Goal: Transaction & Acquisition: Purchase product/service

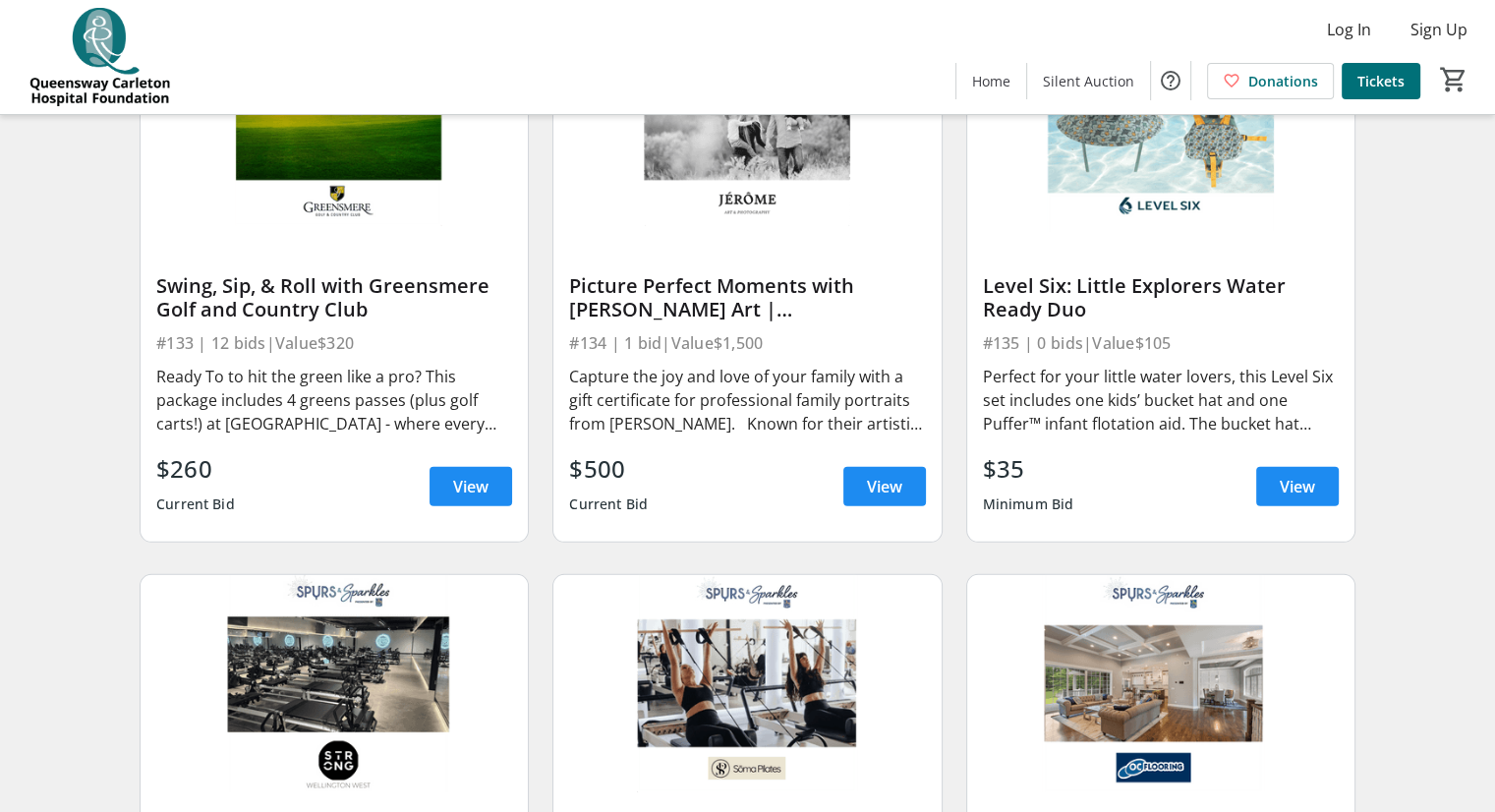
scroll to position [5852, 0]
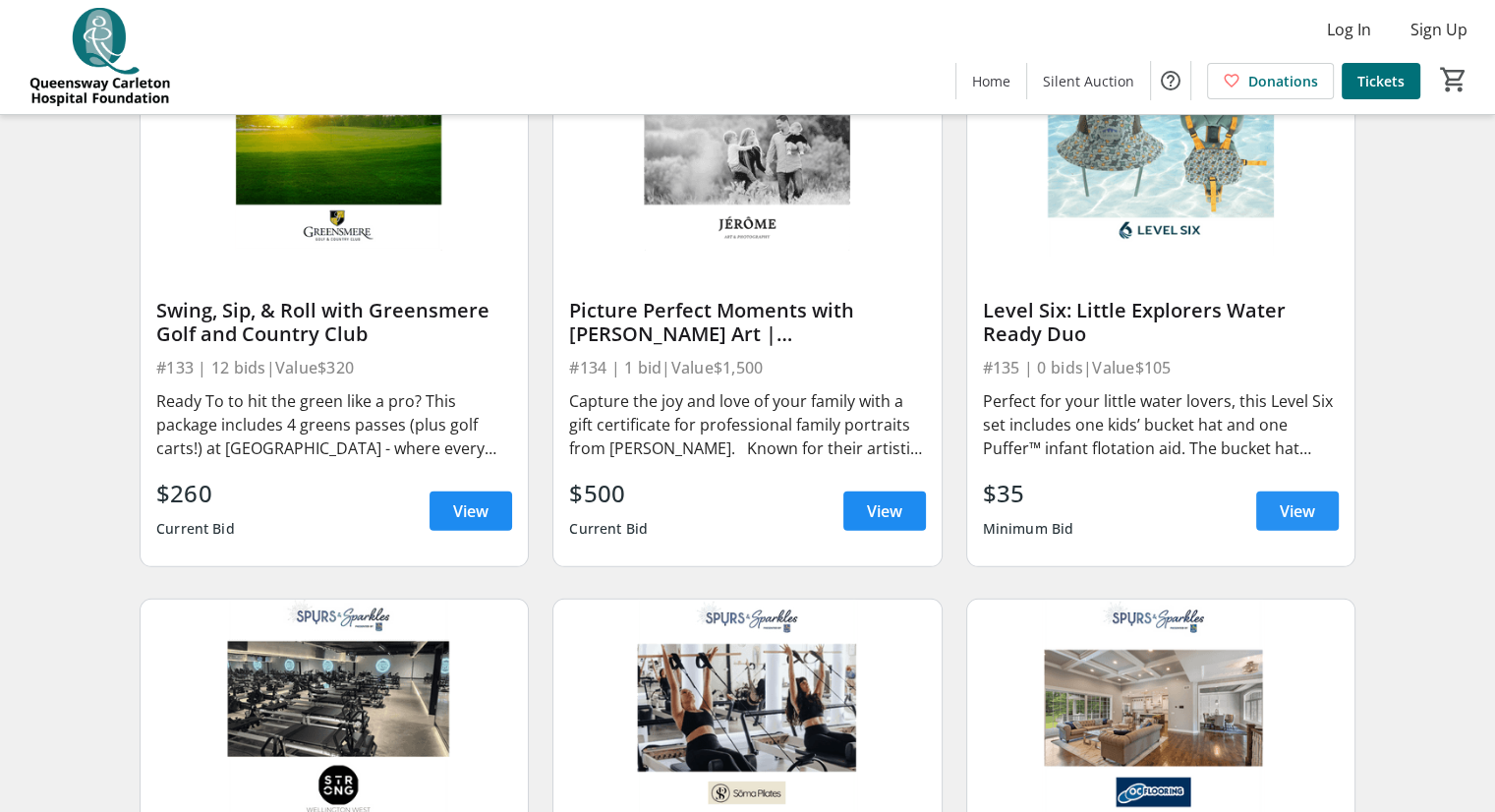
click at [1275, 528] on span at bounding box center [1297, 510] width 83 height 47
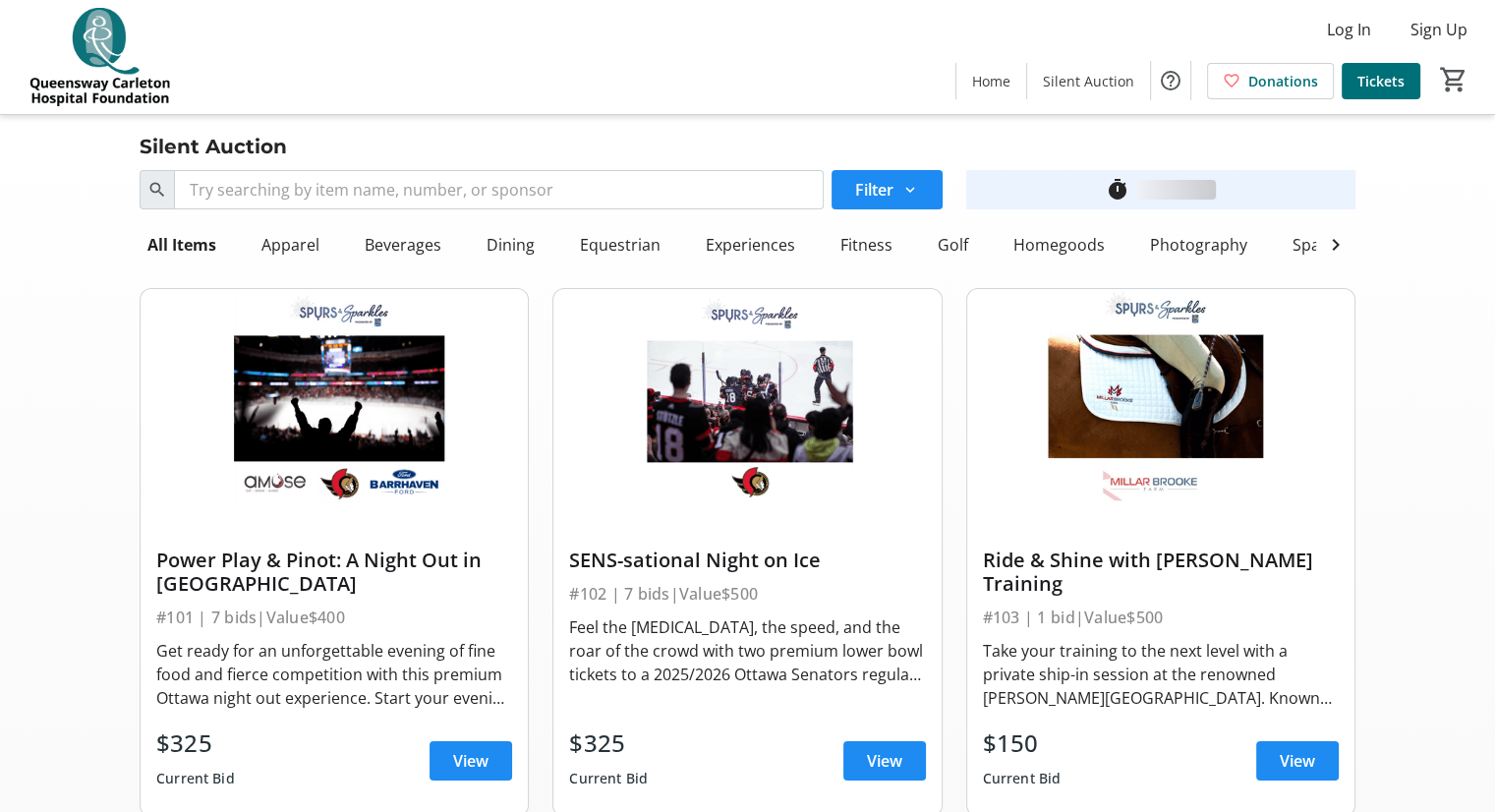
scroll to position [5852, 0]
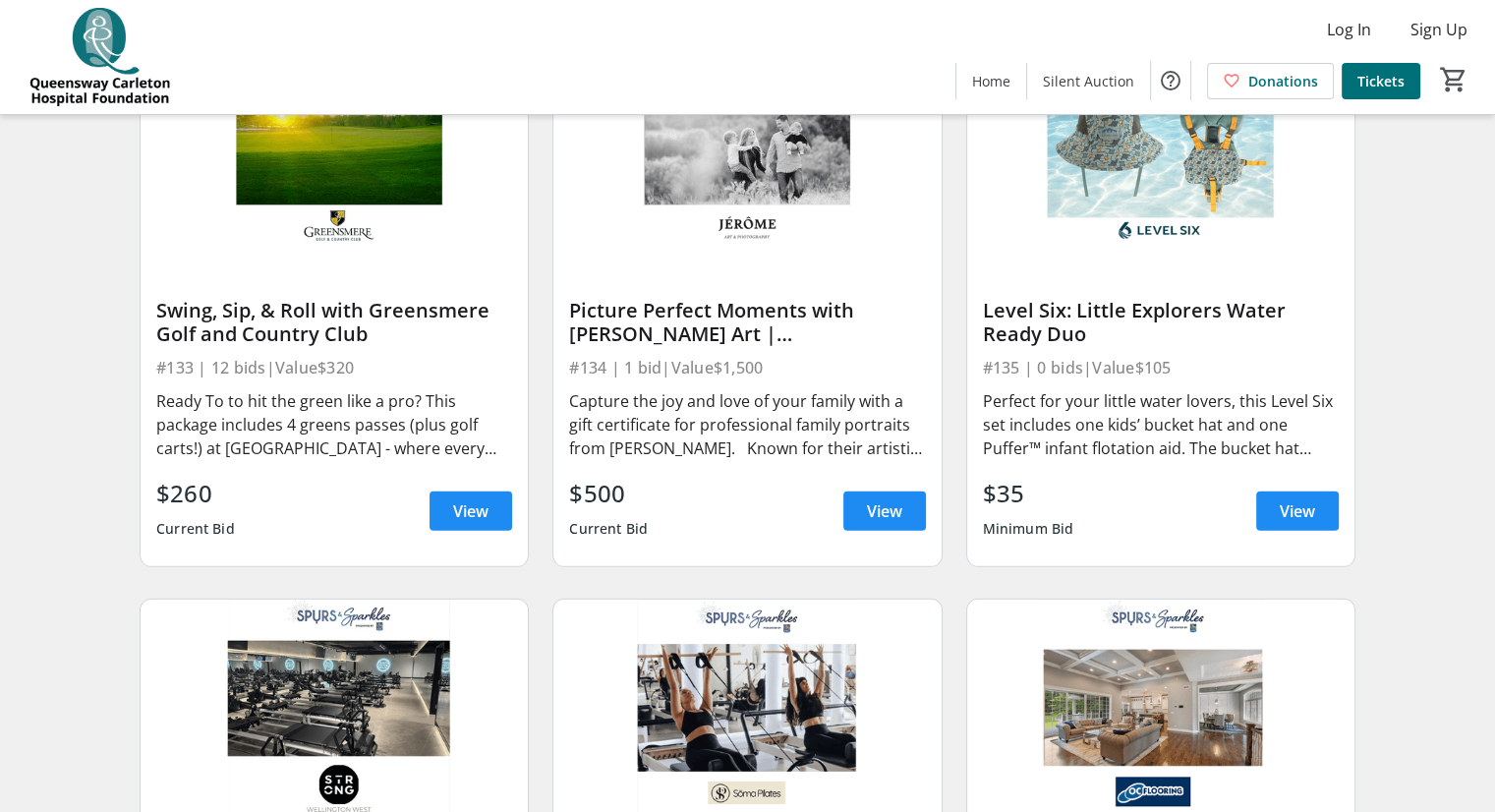
drag, startPoint x: 1141, startPoint y: 357, endPoint x: 1484, endPoint y: 589, distance: 414.1
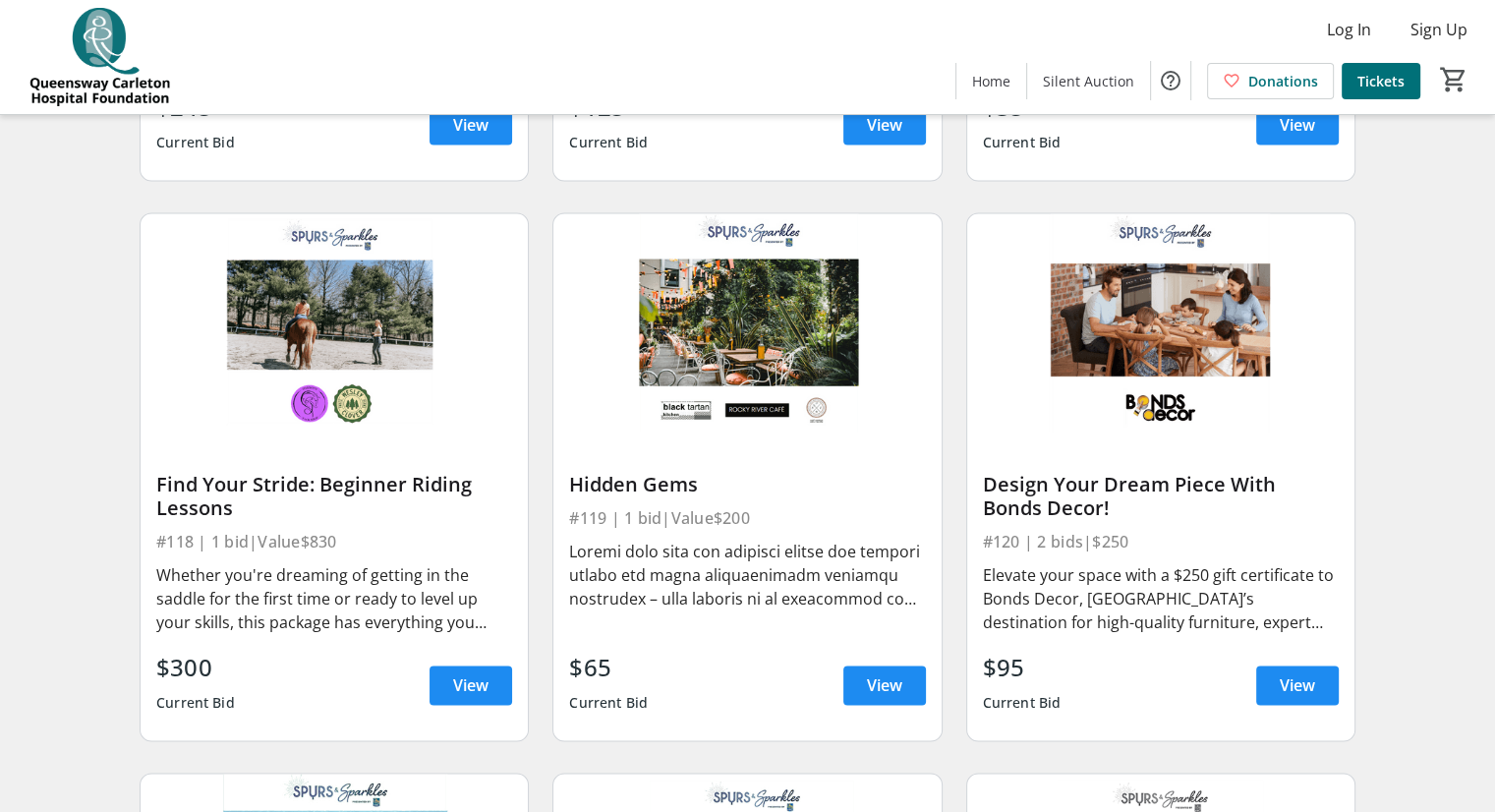
scroll to position [2869, 0]
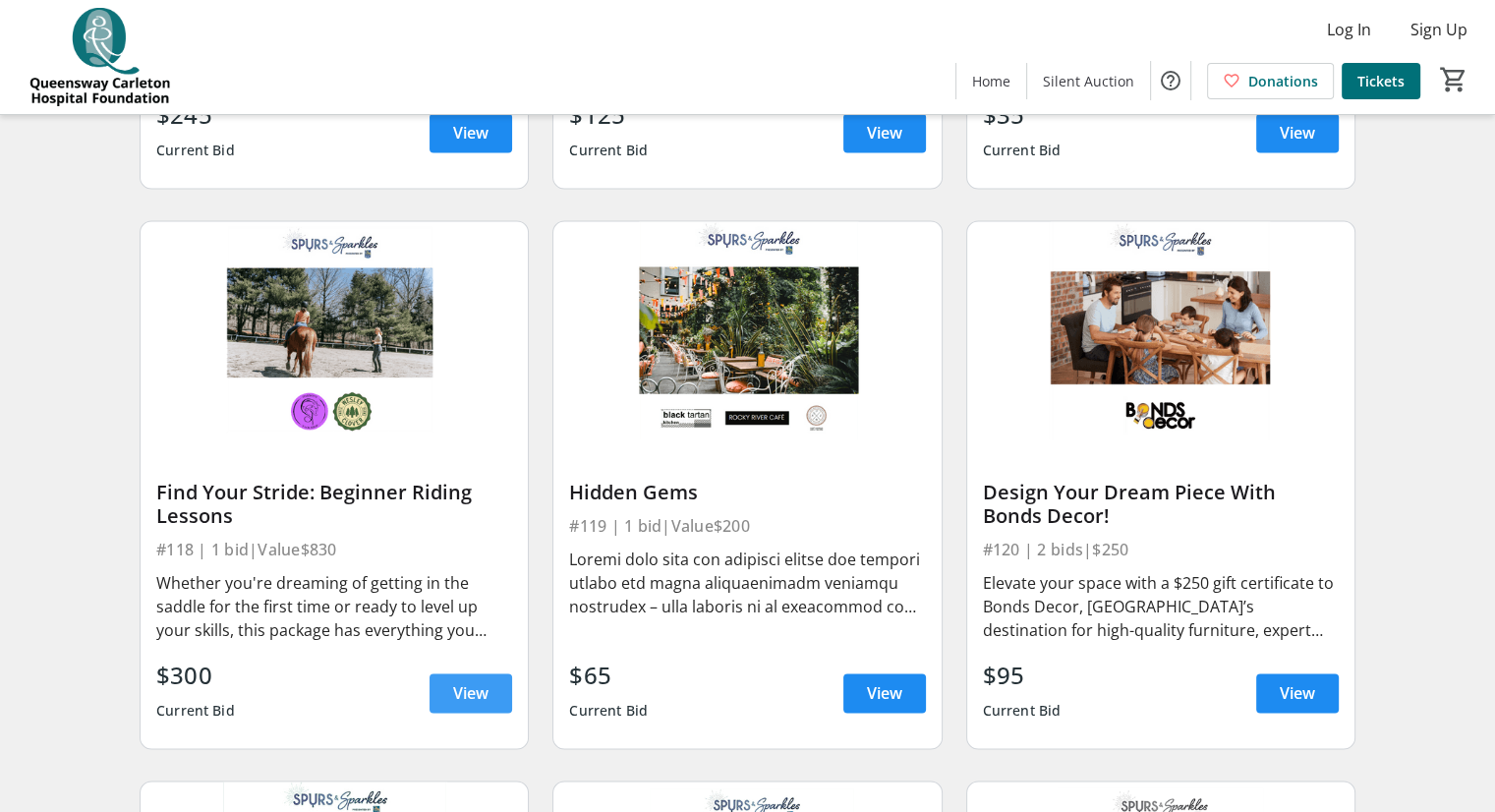
click at [467, 694] on span "View" at bounding box center [471, 693] width 36 height 24
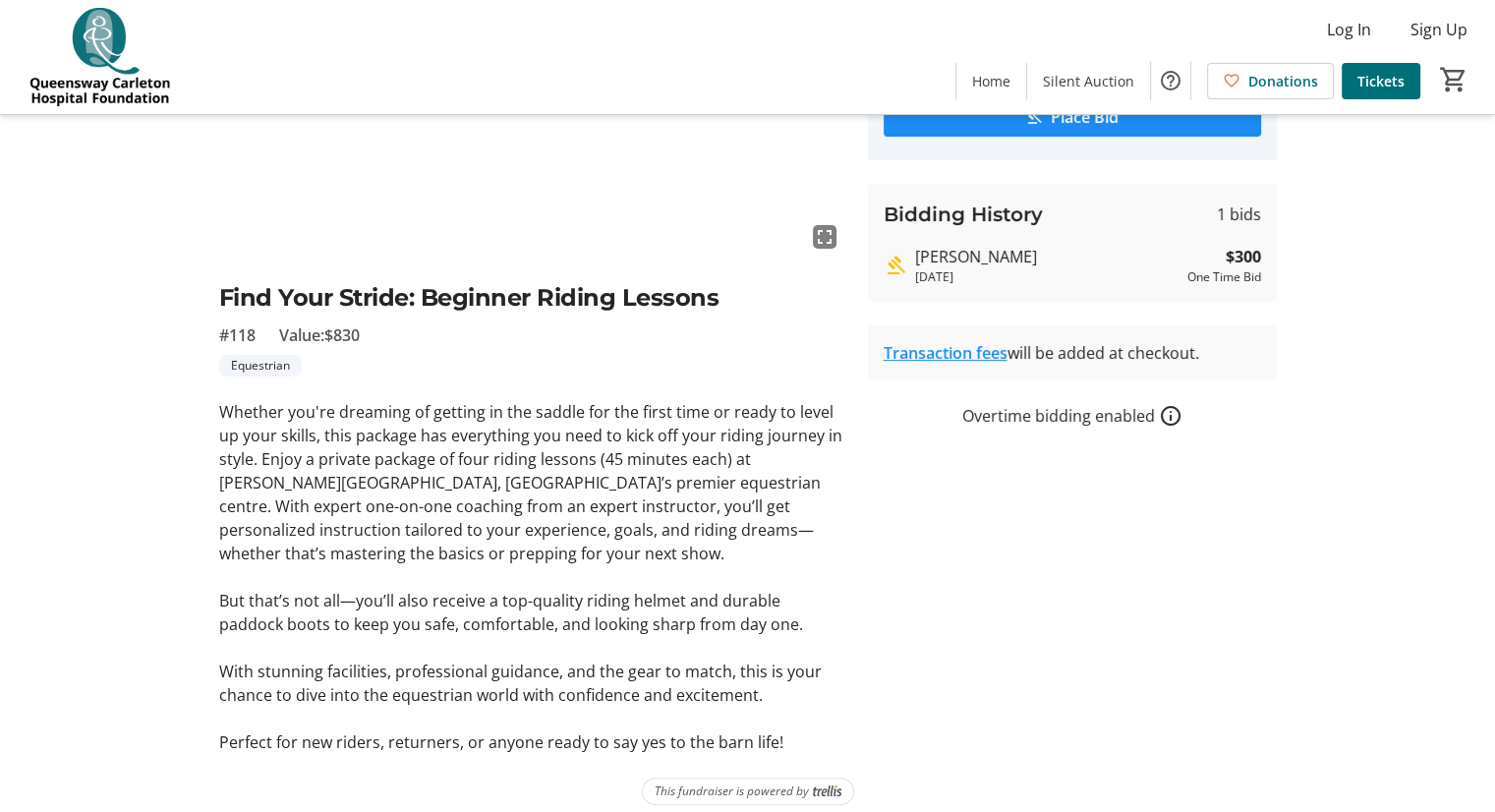
scroll to position [297, 0]
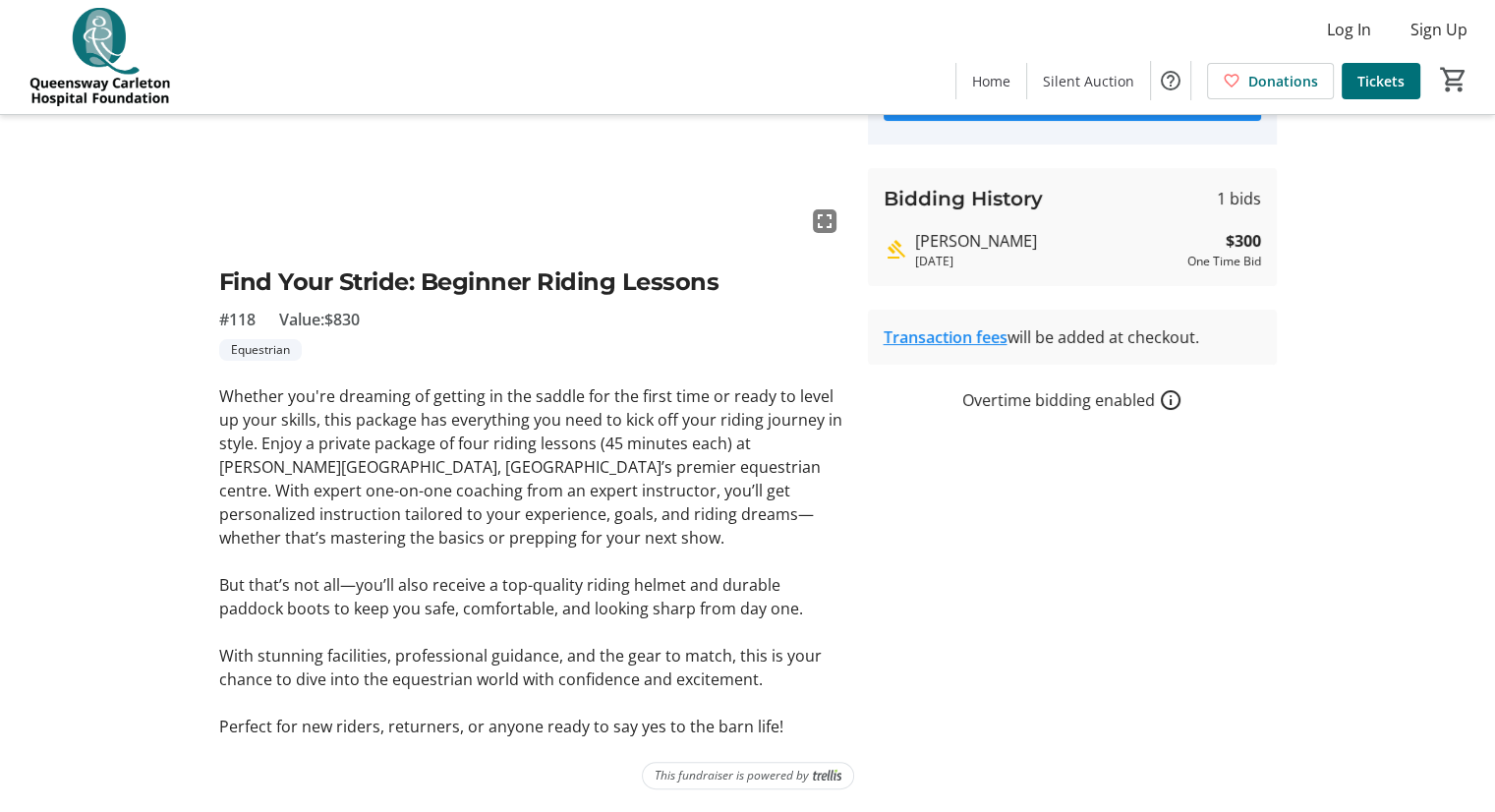
click at [1341, 519] on div "fullscreen Find Your Stride: Beginner Riding Lessons #118 Value: $830 Equestria…" at bounding box center [748, 312] width 1297 height 849
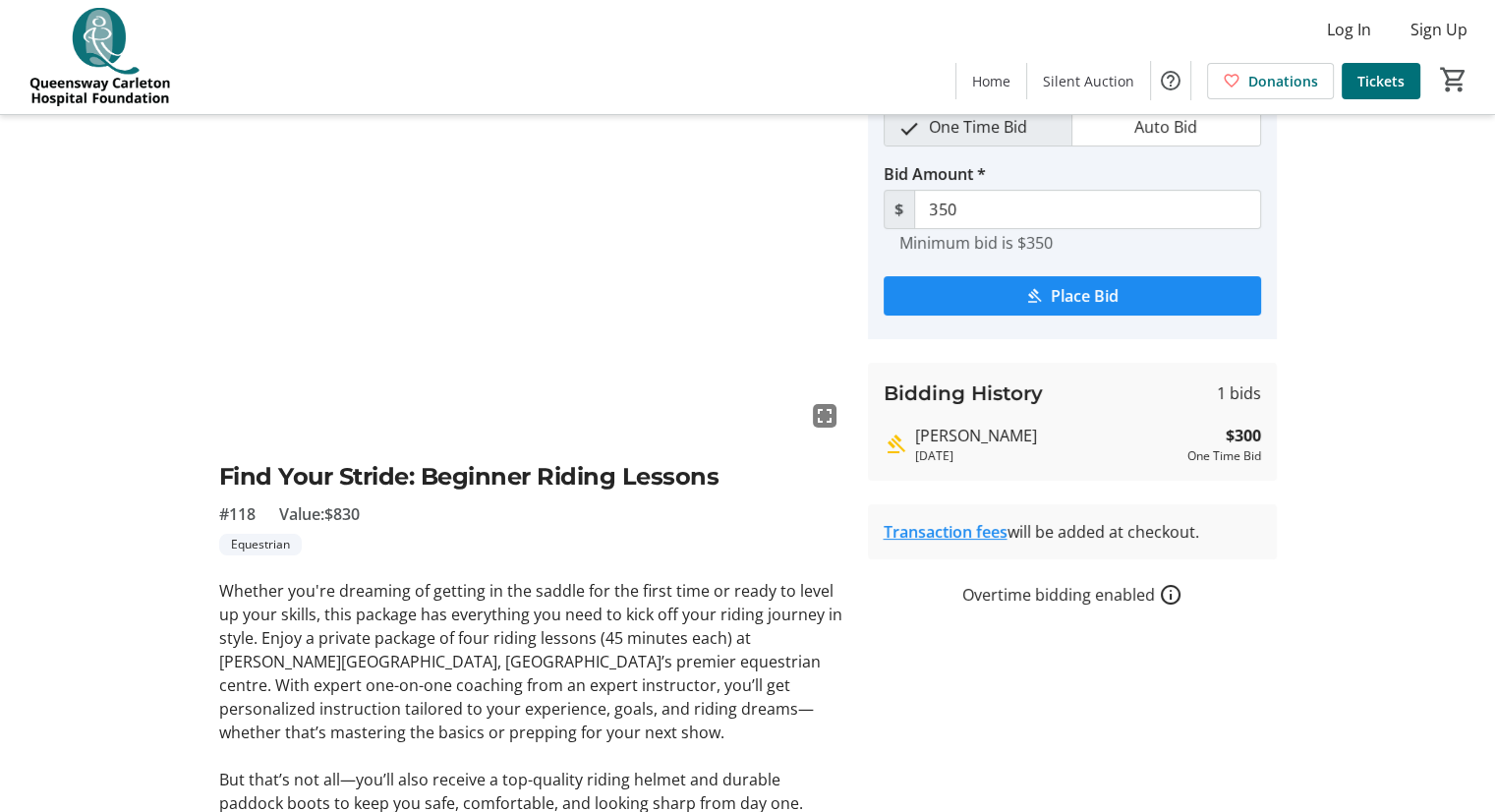
scroll to position [0, 0]
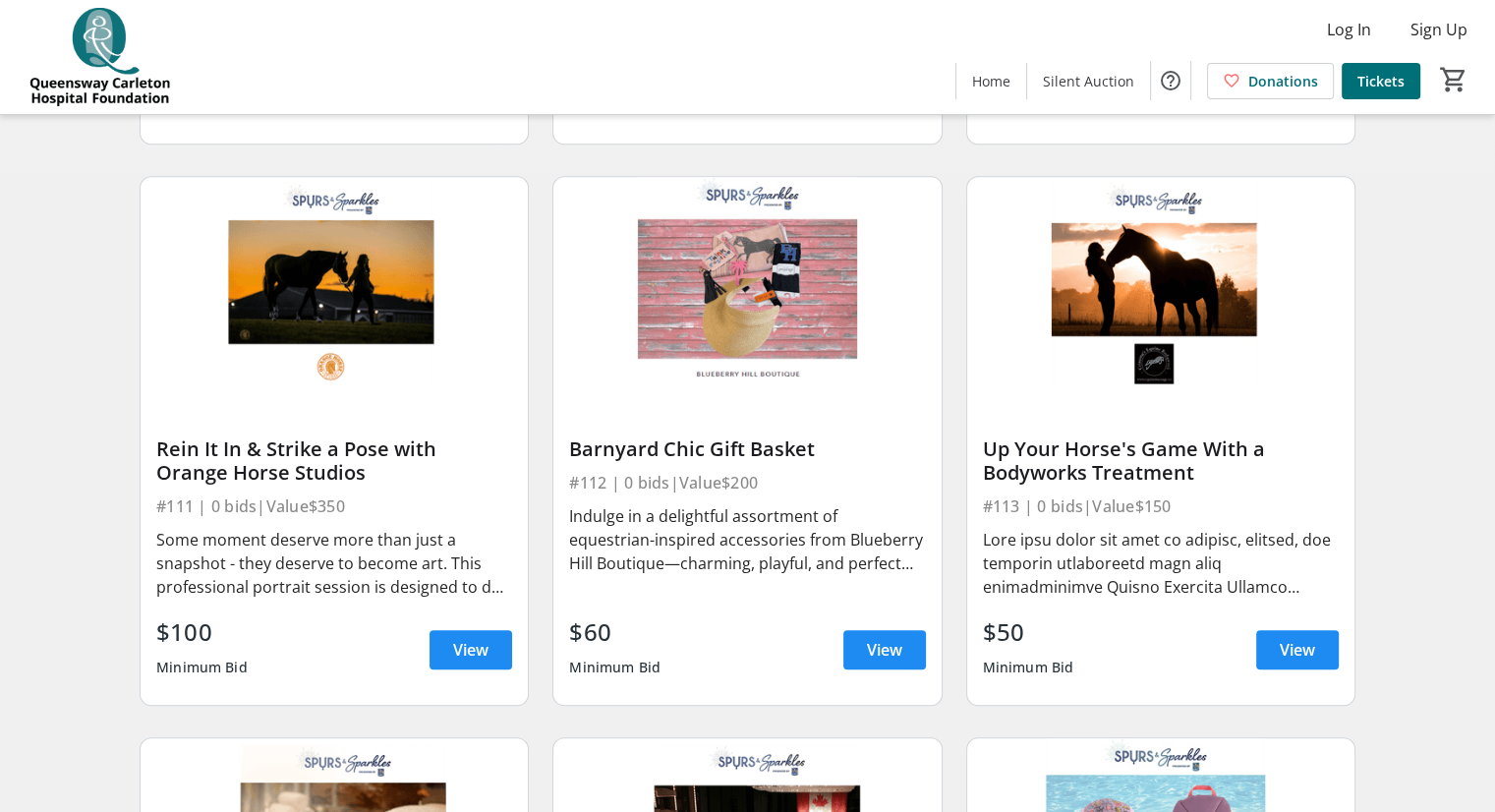
scroll to position [1784, 0]
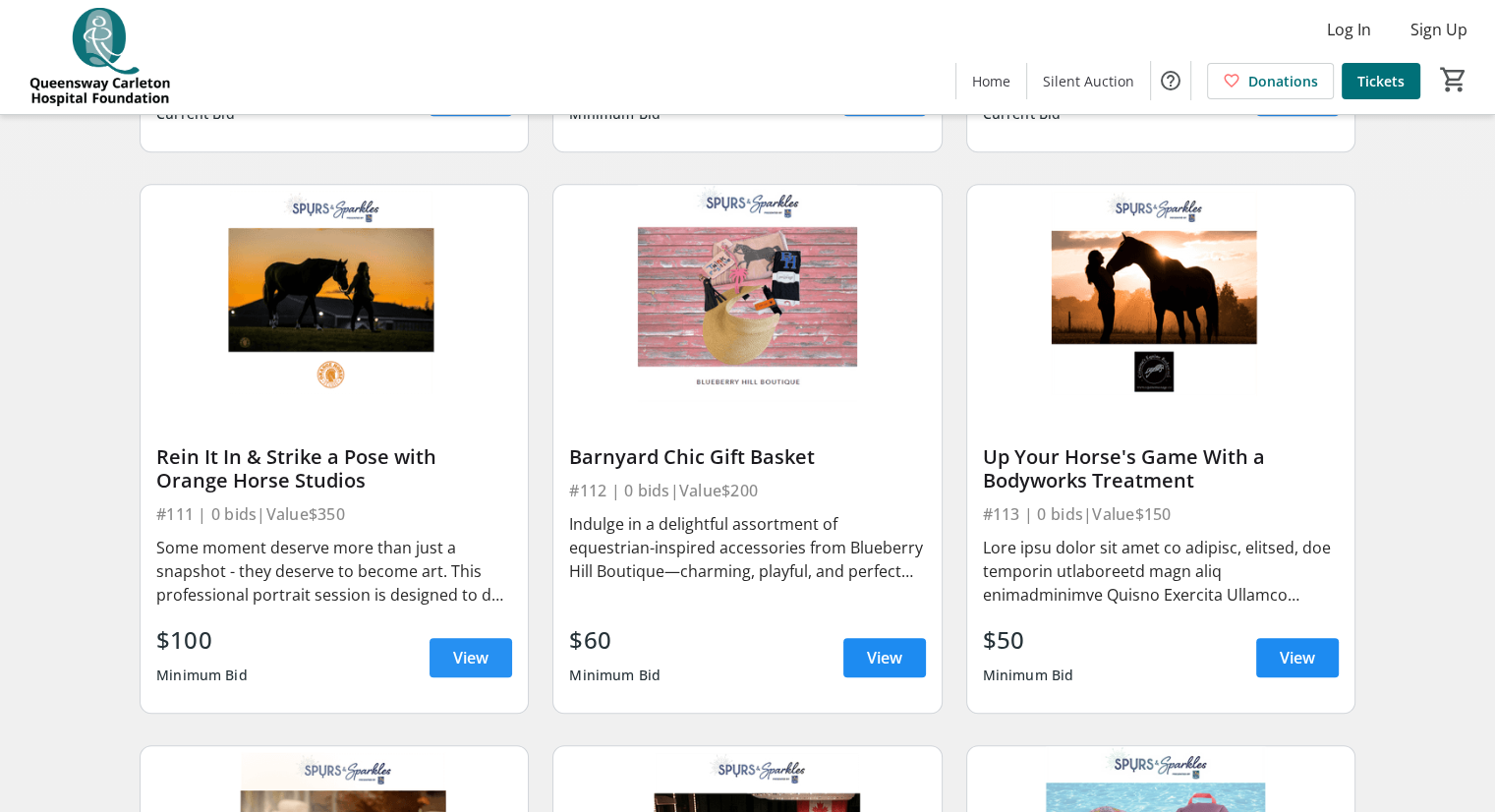
click at [460, 667] on span "View" at bounding box center [471, 658] width 36 height 24
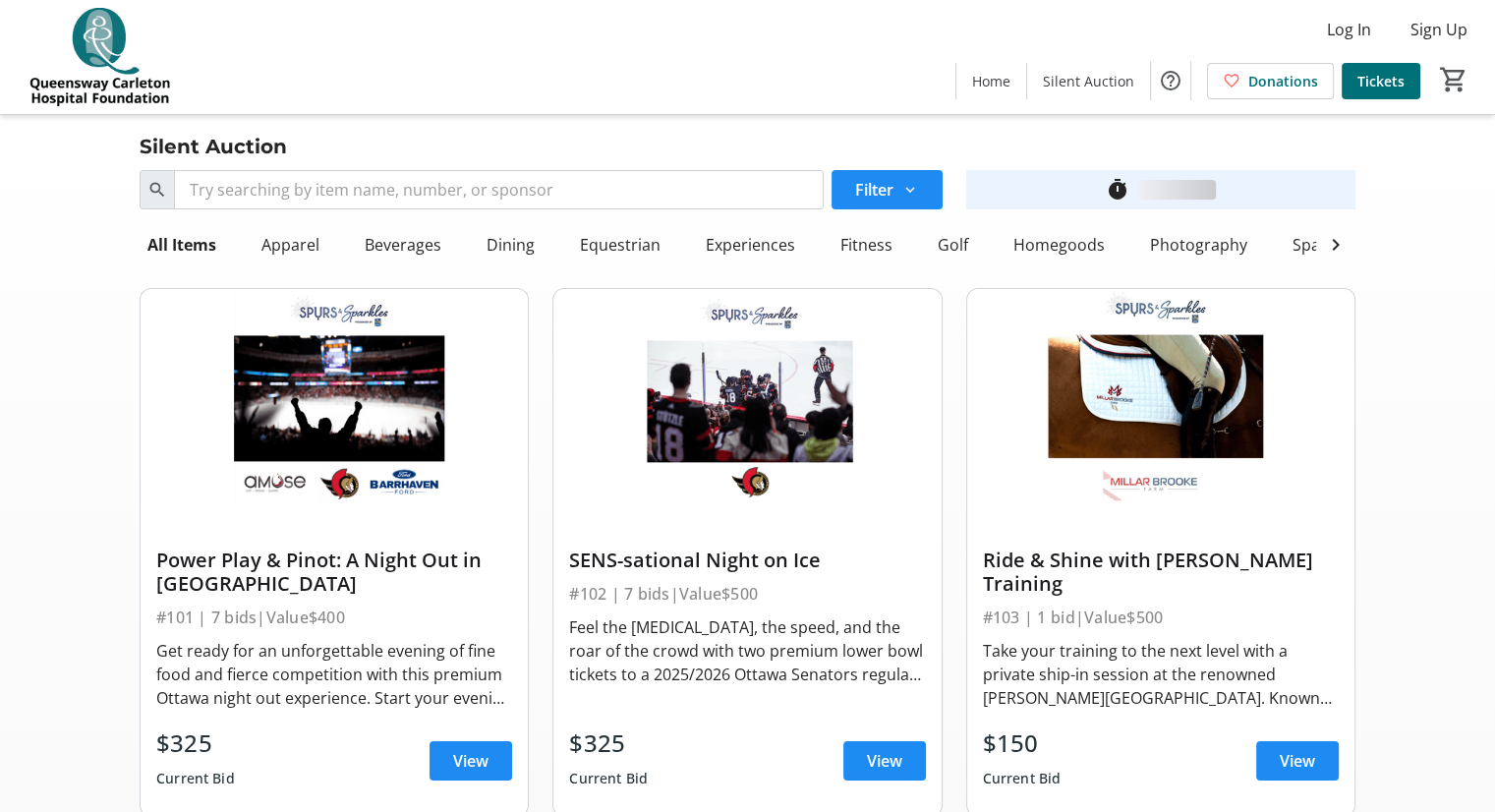
scroll to position [1784, 0]
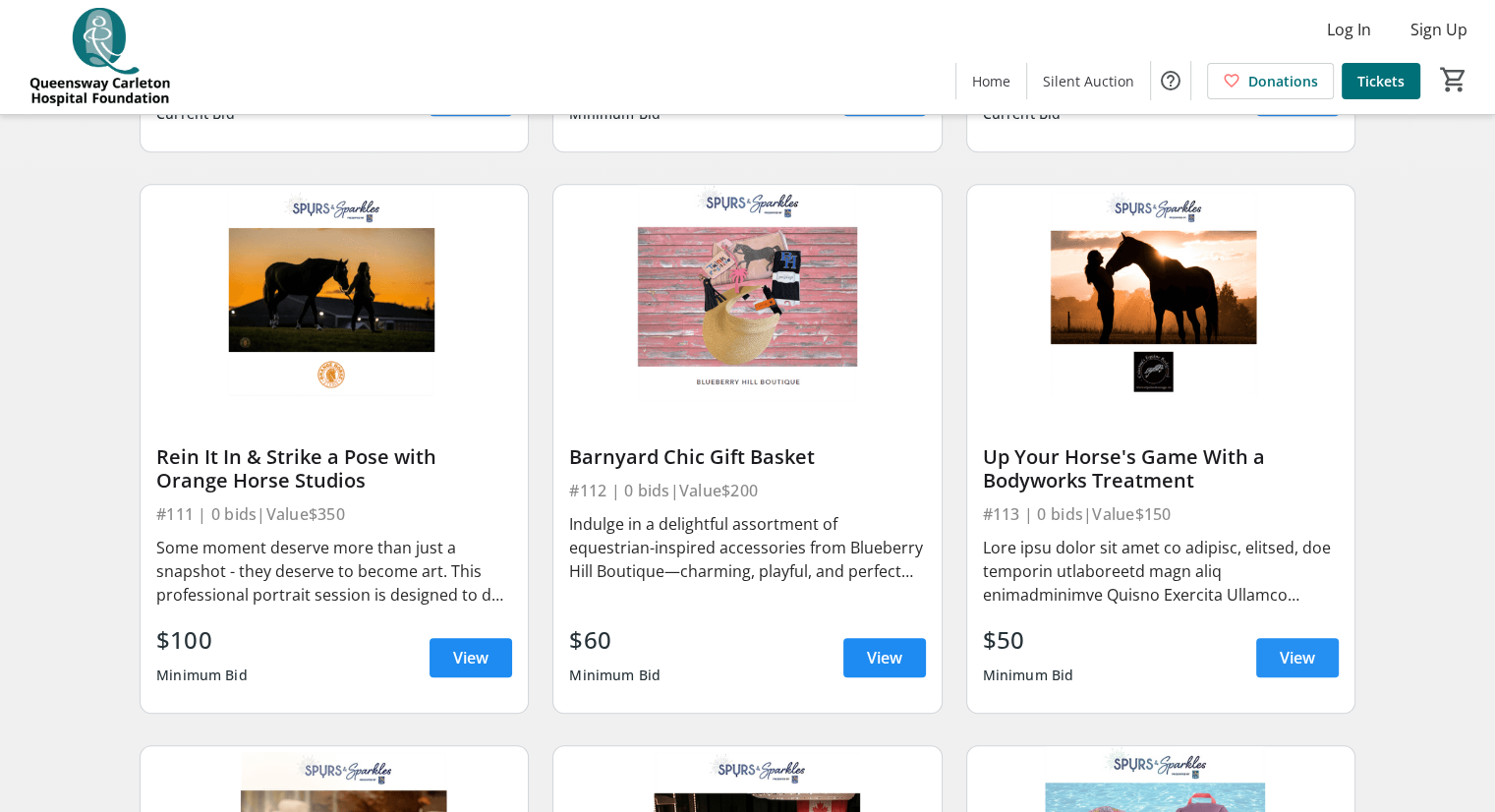
click at [1299, 669] on span "View" at bounding box center [1298, 658] width 36 height 24
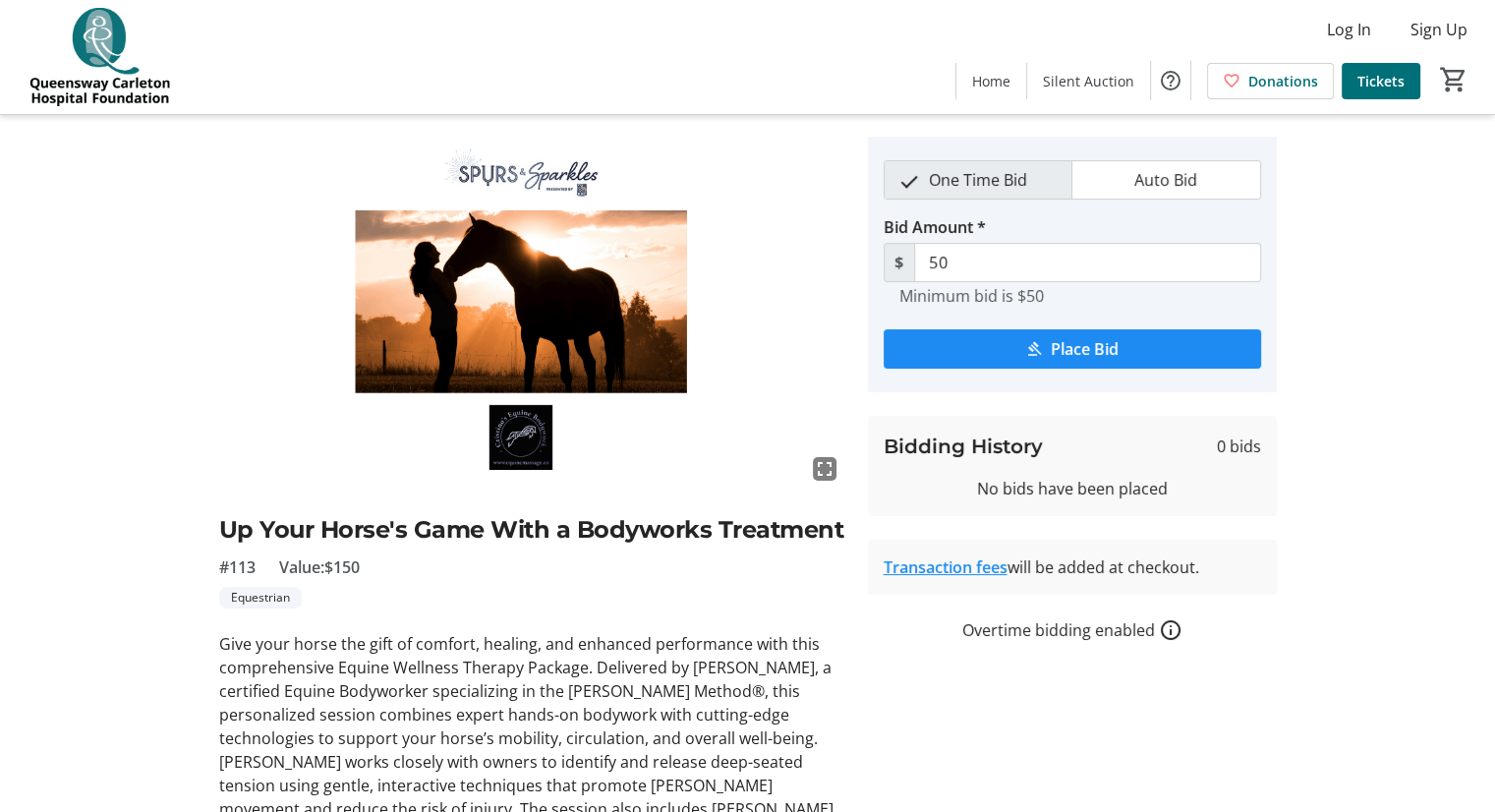
scroll to position [47, 0]
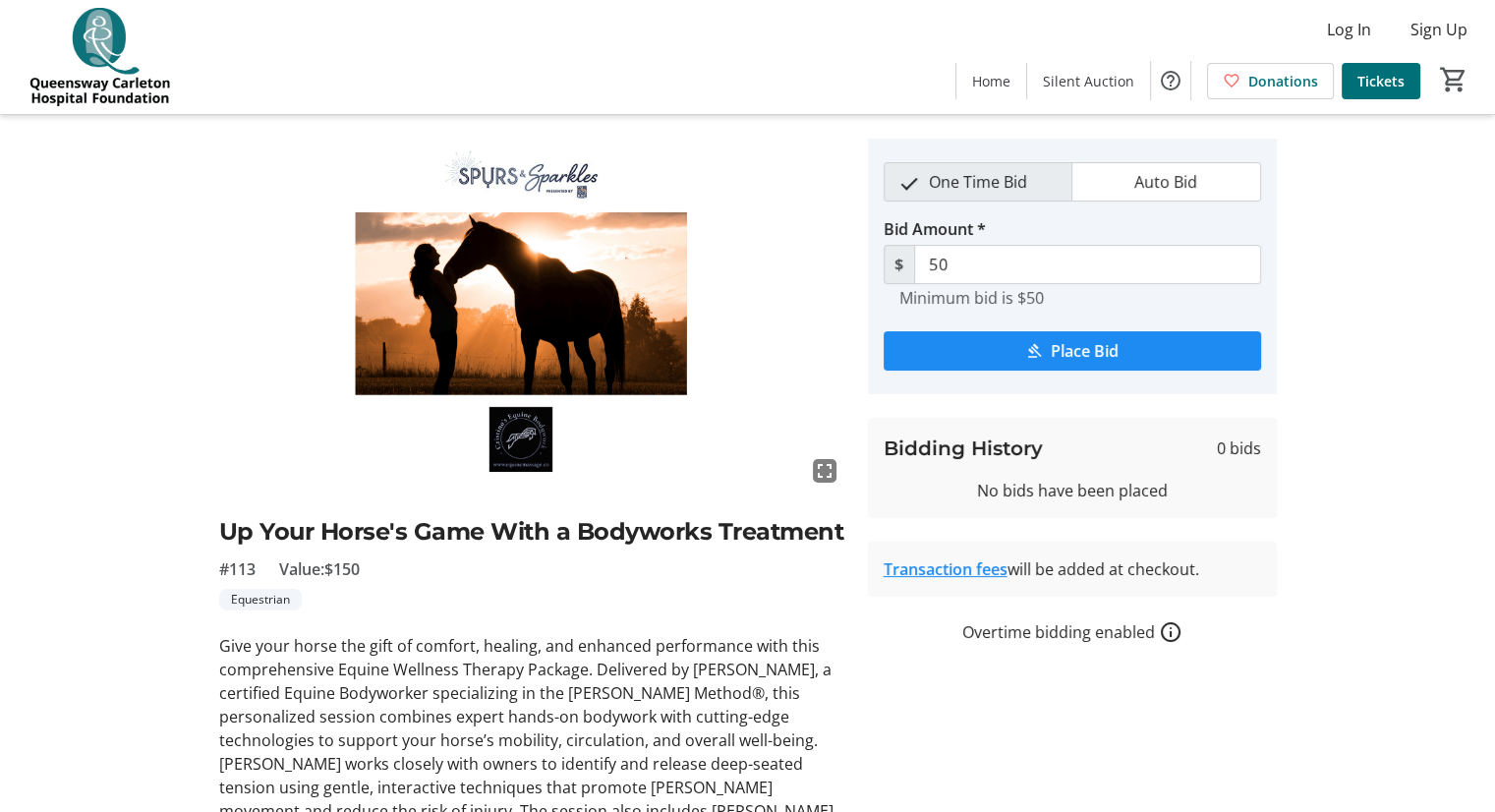
click at [512, 430] on img at bounding box center [532, 313] width 625 height 351
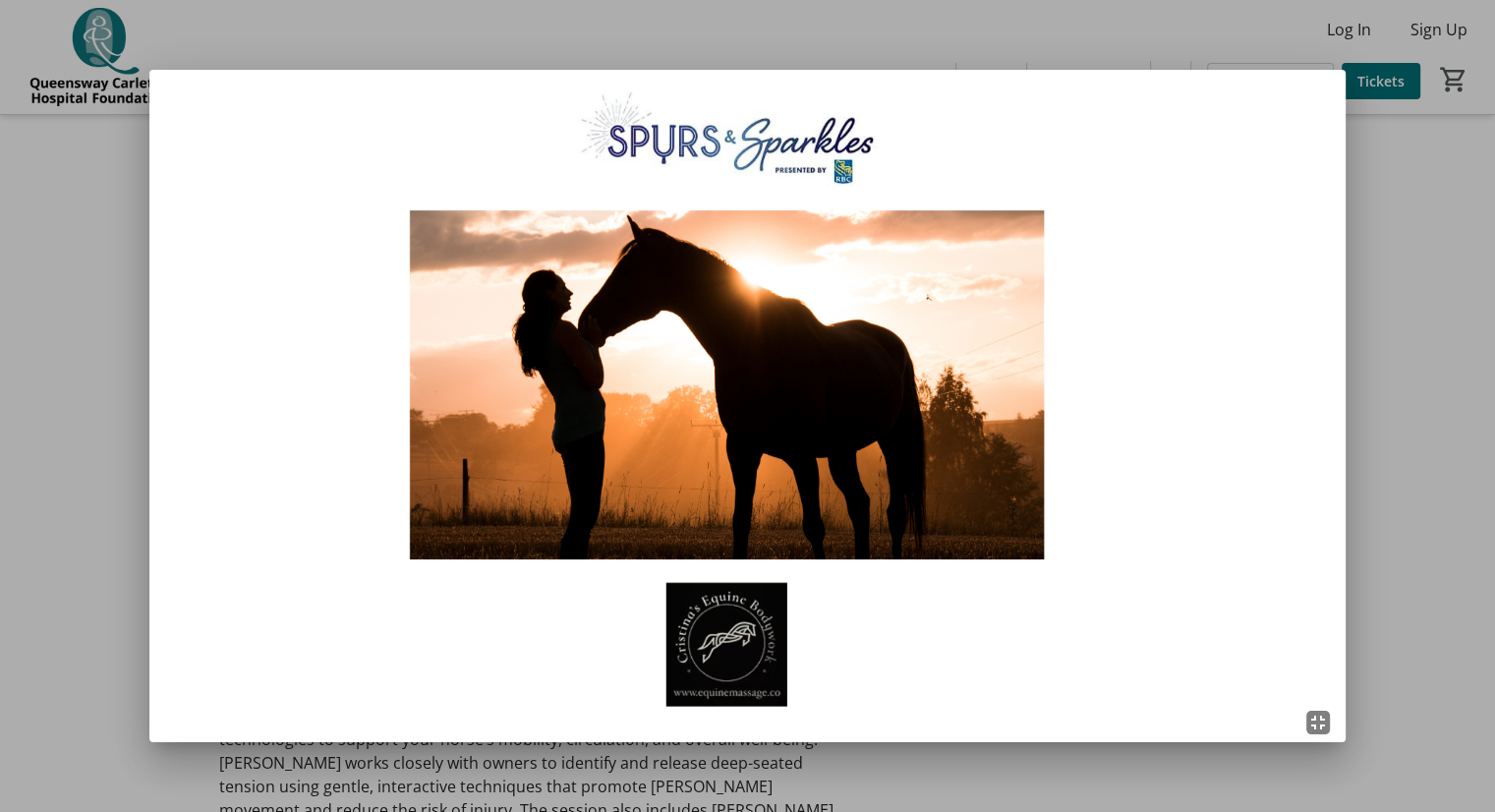
click at [1394, 508] on div at bounding box center [748, 406] width 1495 height 812
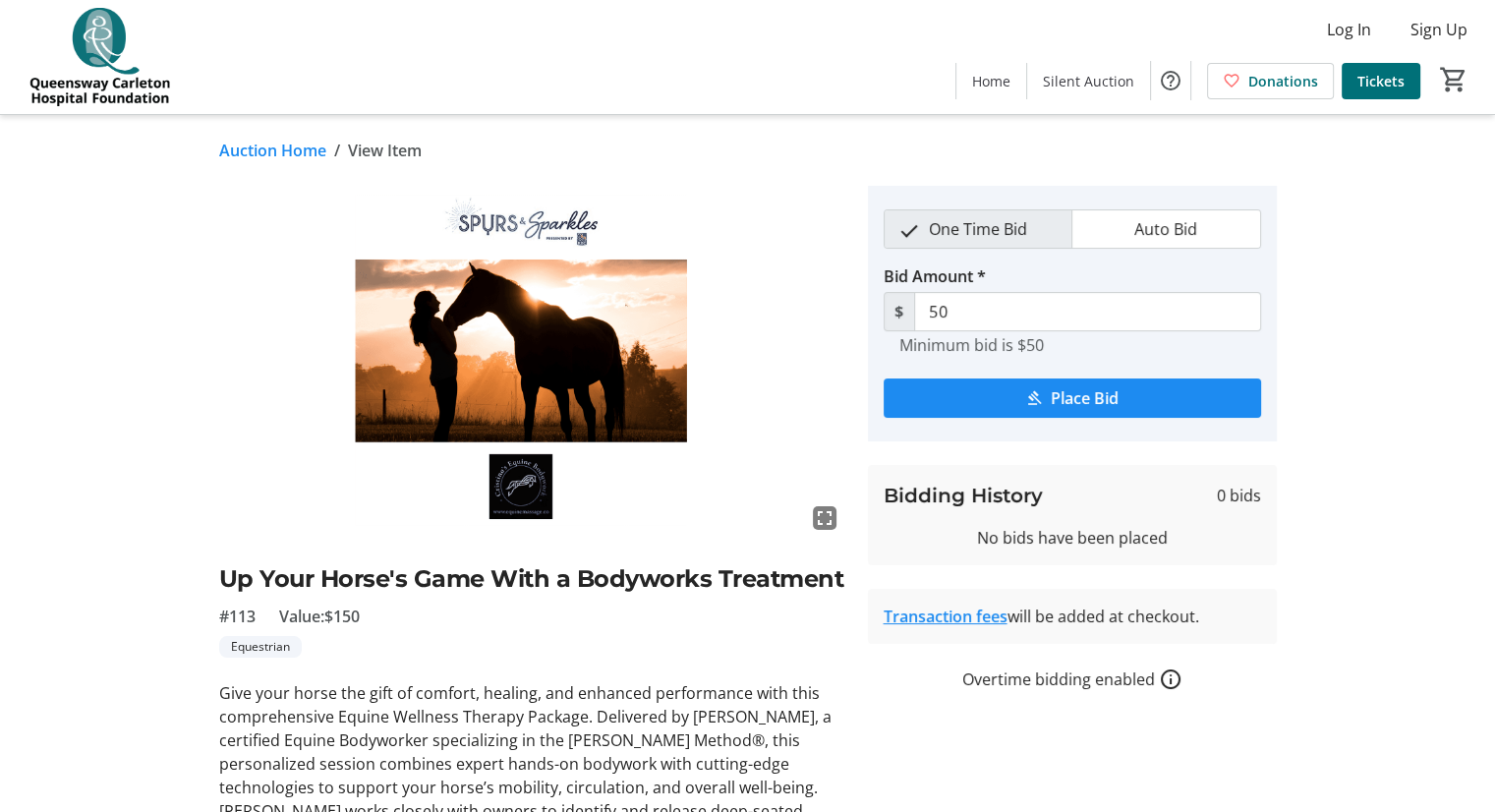
scroll to position [47, 0]
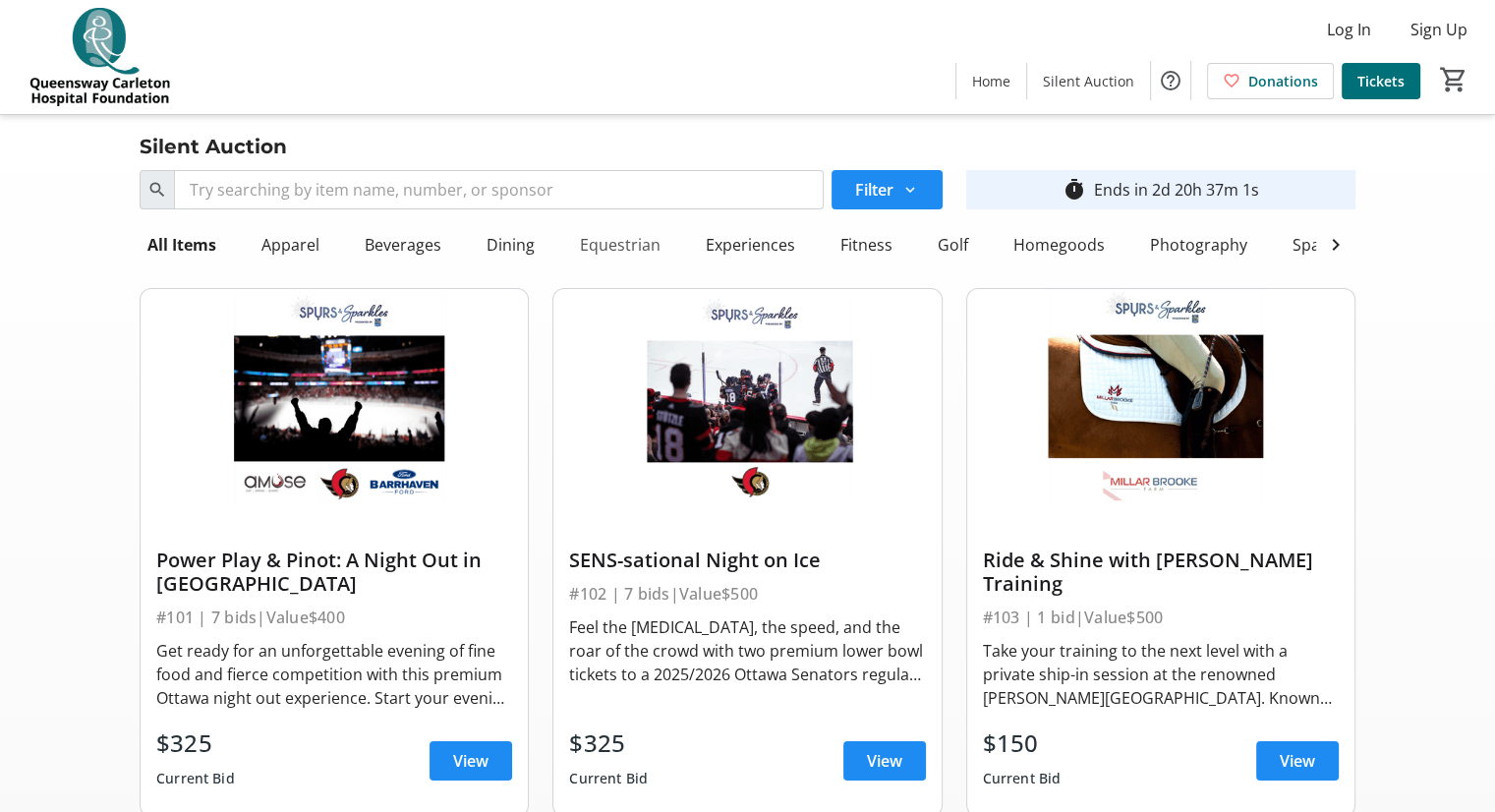
click at [605, 239] on div "Equestrian" at bounding box center [620, 244] width 97 height 39
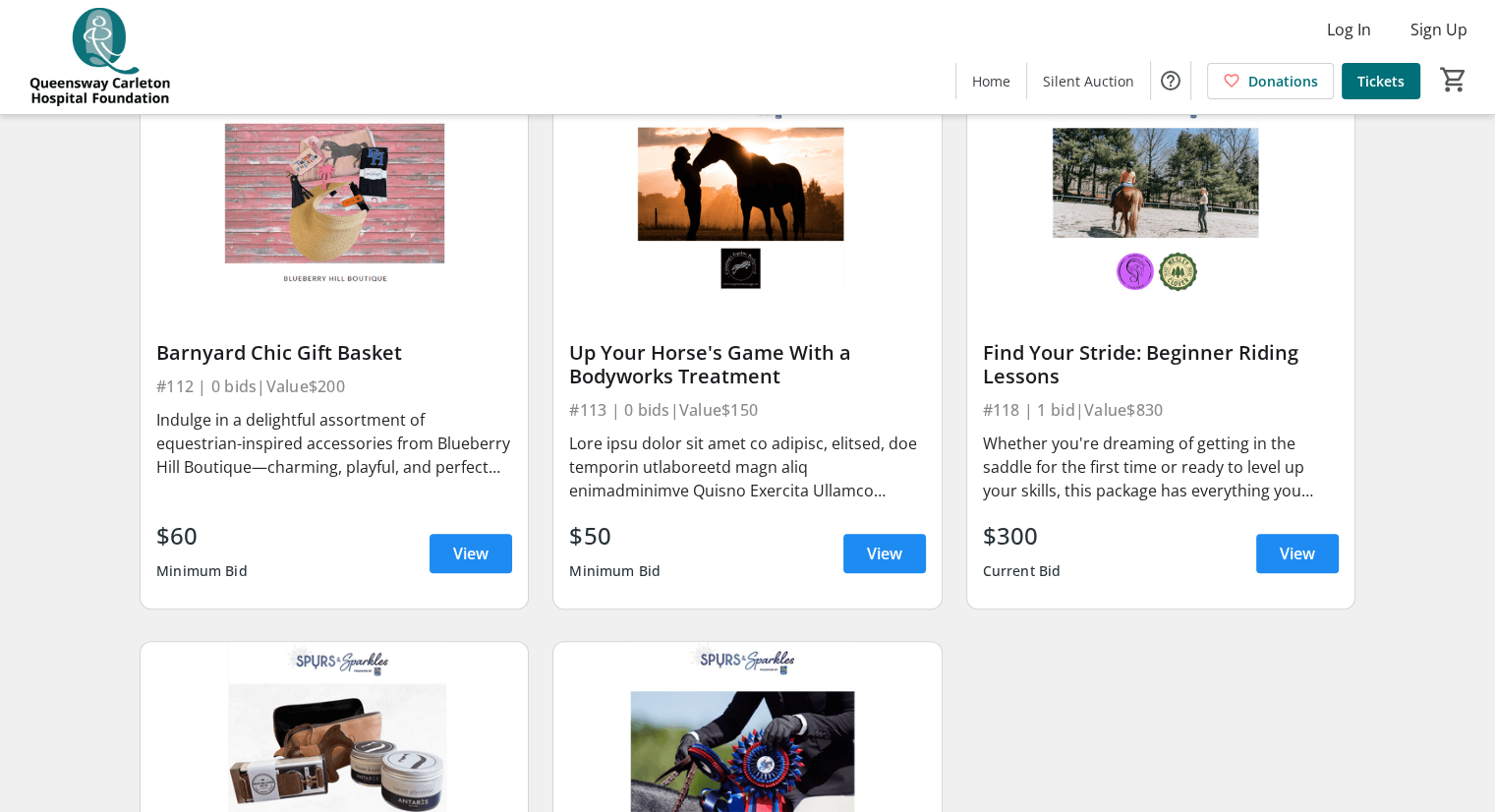
scroll to position [770, 0]
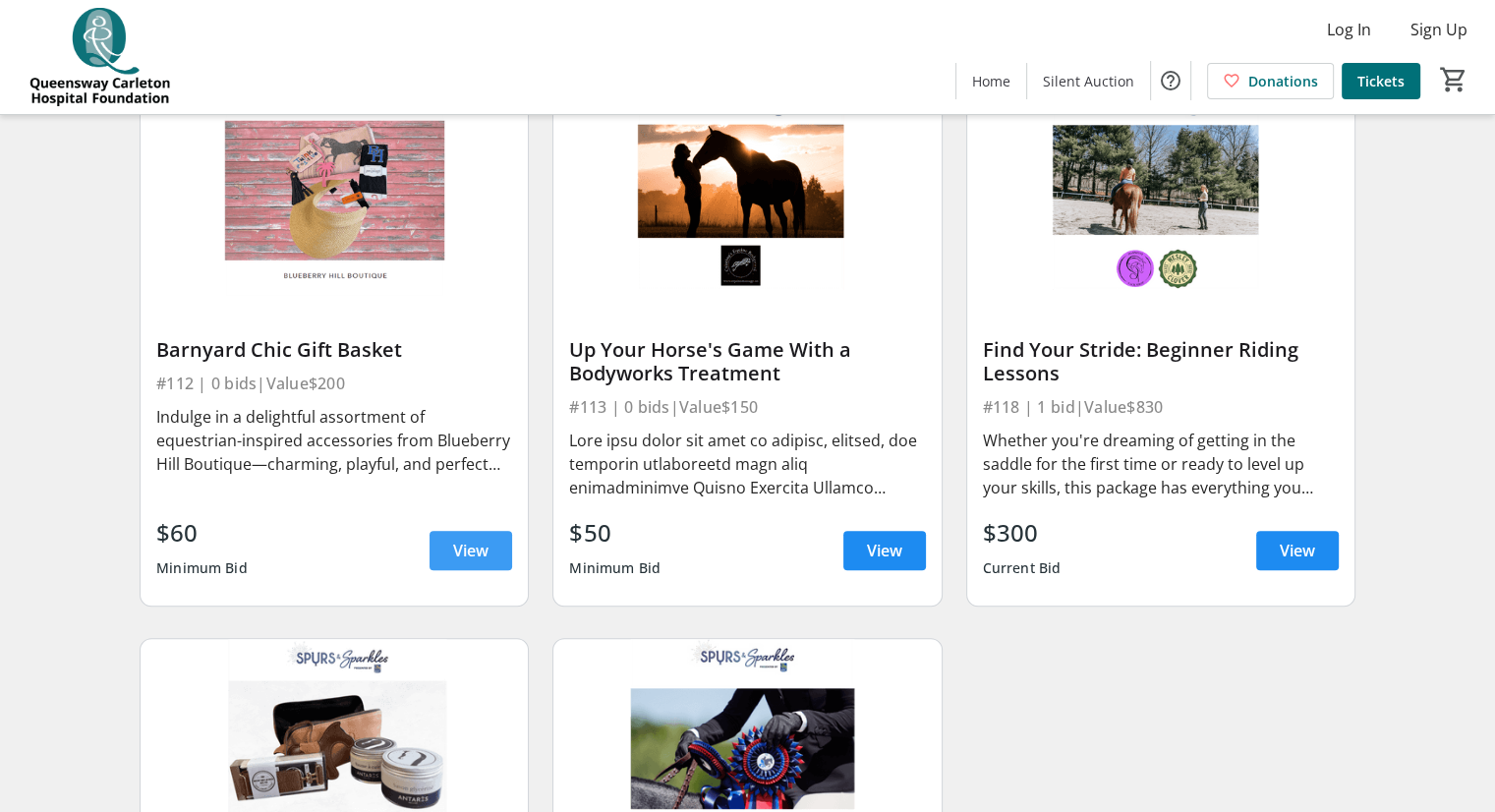
click at [479, 562] on span "View" at bounding box center [471, 550] width 36 height 24
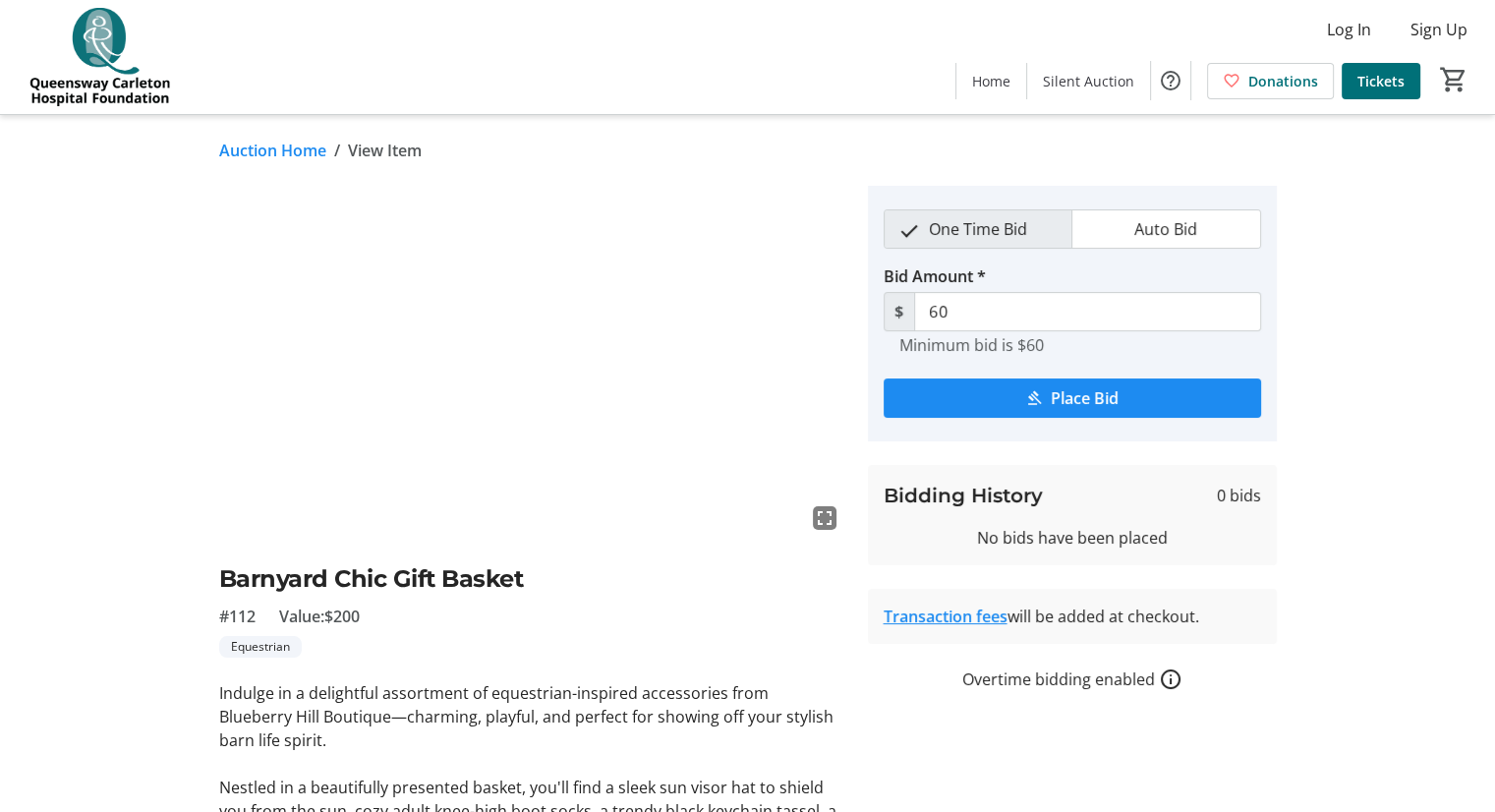
click at [386, 754] on p at bounding box center [532, 763] width 625 height 24
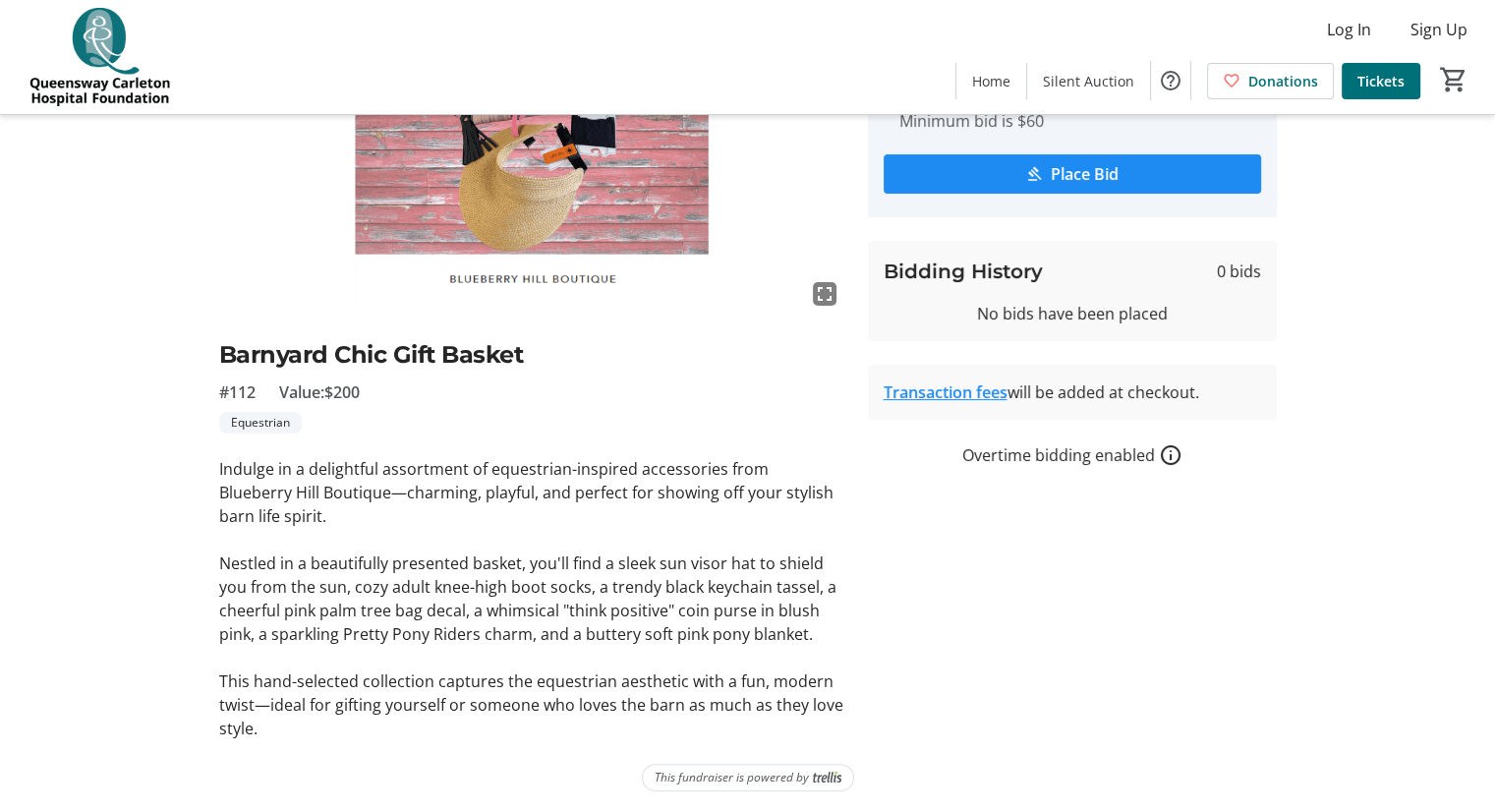
scroll to position [226, 0]
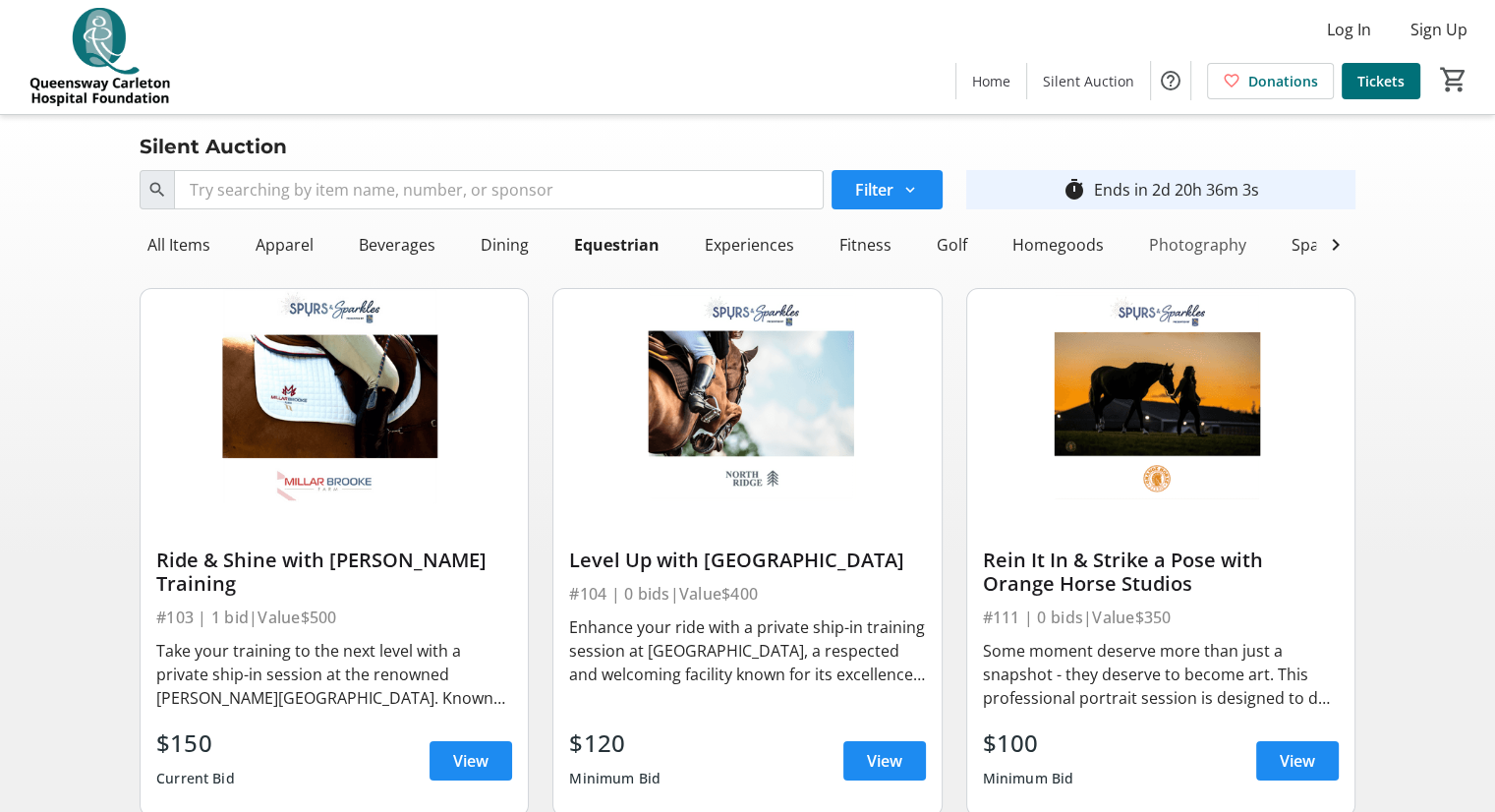
click at [1175, 242] on div "Photography" at bounding box center [1197, 244] width 113 height 39
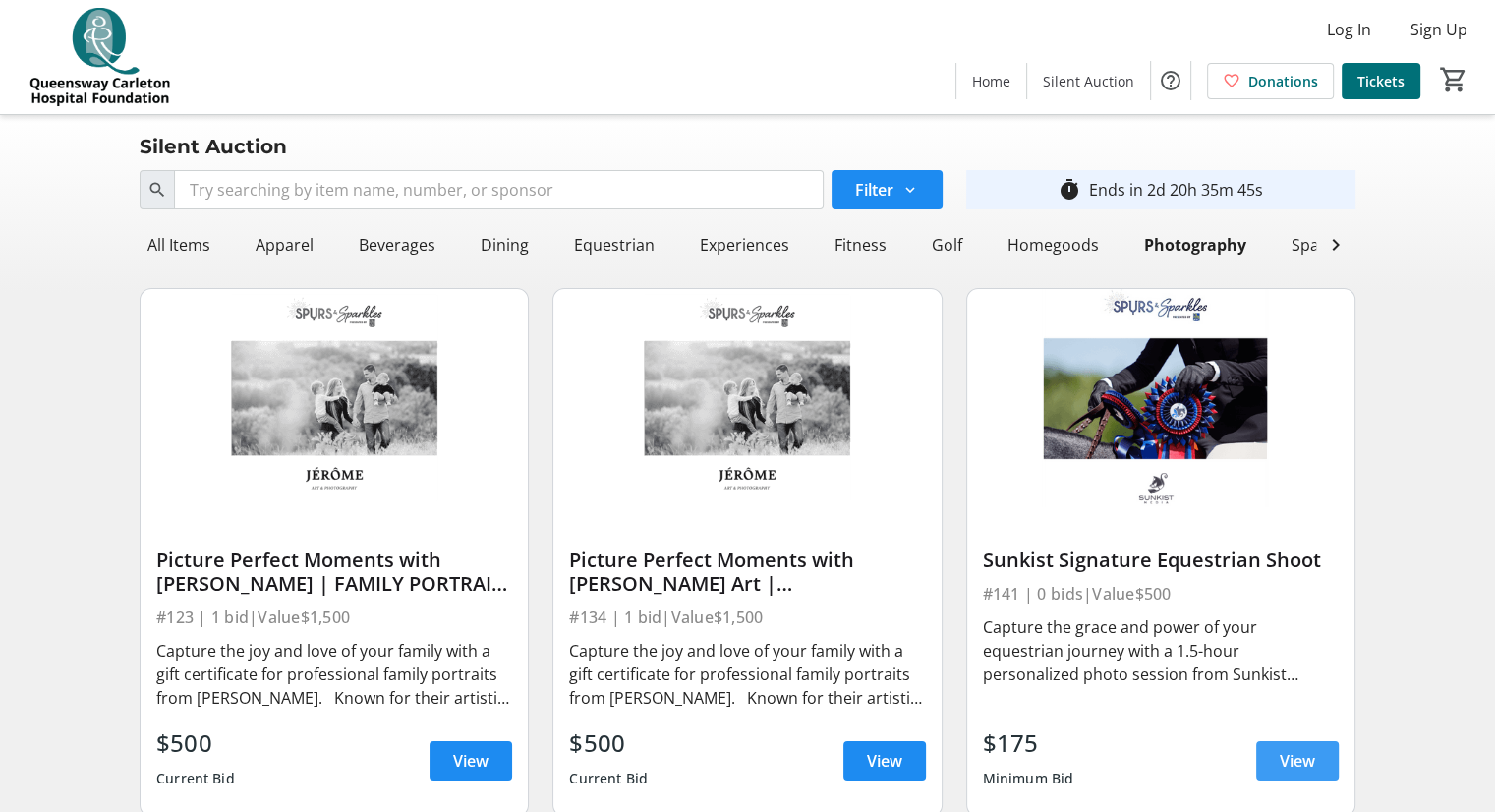
click at [1282, 767] on span "View" at bounding box center [1298, 760] width 36 height 24
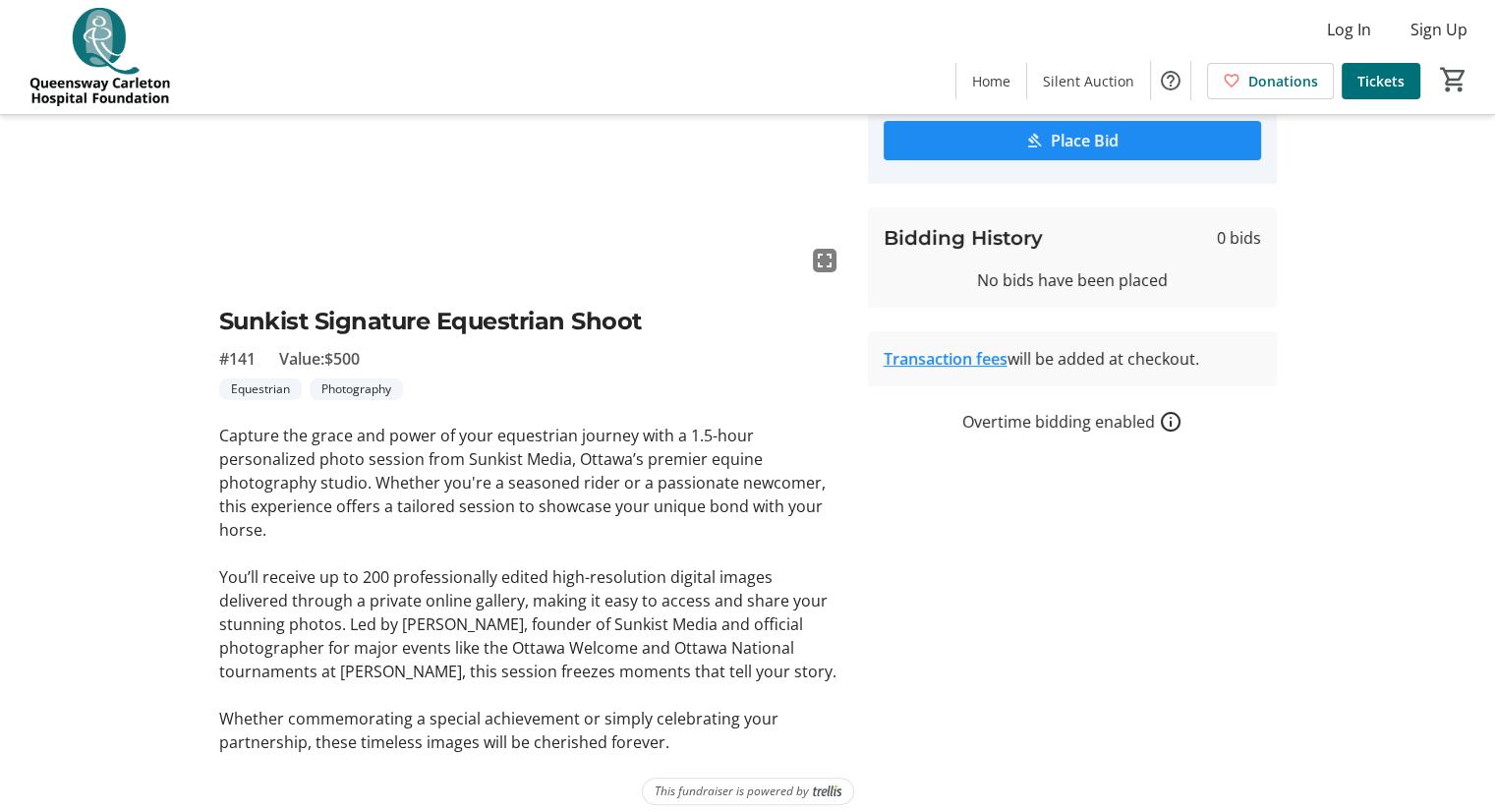
scroll to position [274, 0]
